Goal: Use online tool/utility: Use online tool/utility

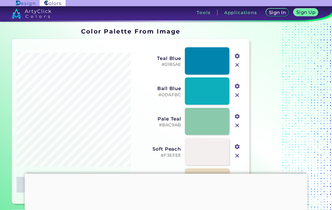
type input "#ffffff"
type input "#585856"
type input "#3f3730"
type input "#e2cec8"
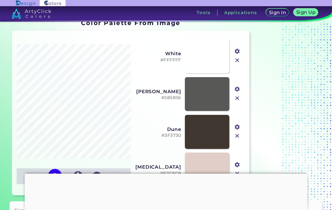
scroll to position [11, 0]
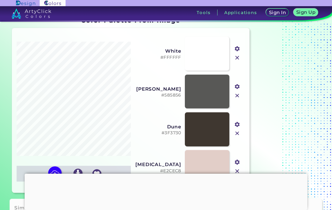
click at [205, 15] on h3 "Tools" at bounding box center [204, 12] width 14 height 4
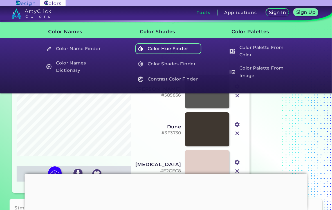
click at [192, 53] on h5 "Color Hue Finder" at bounding box center [168, 48] width 66 height 11
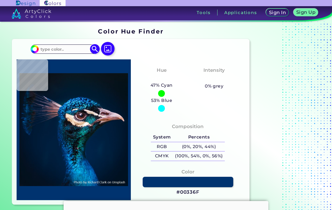
click at [52, 49] on input at bounding box center [65, 49] width 52 height 8
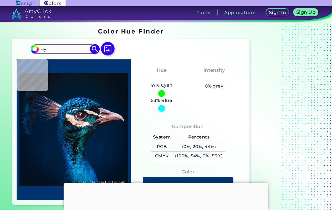
type input "H"
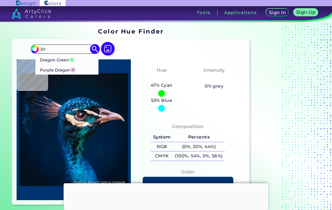
type input "D"
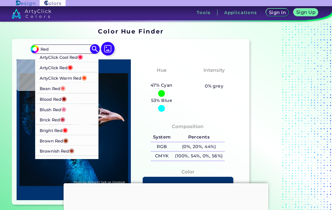
type input "Red"
click at [66, 131] on span "◉" at bounding box center [65, 129] width 5 height 7
type input "#ff000d"
type input "#FF000D"
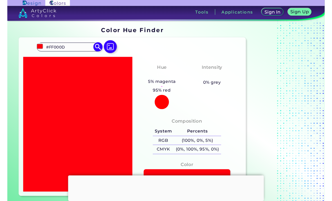
scroll to position [113, 0]
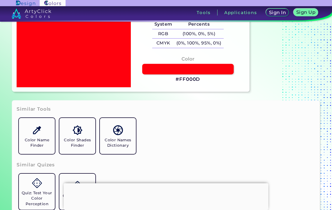
click at [169, 74] on link at bounding box center [188, 69] width 92 height 11
